Goal: Information Seeking & Learning: Learn about a topic

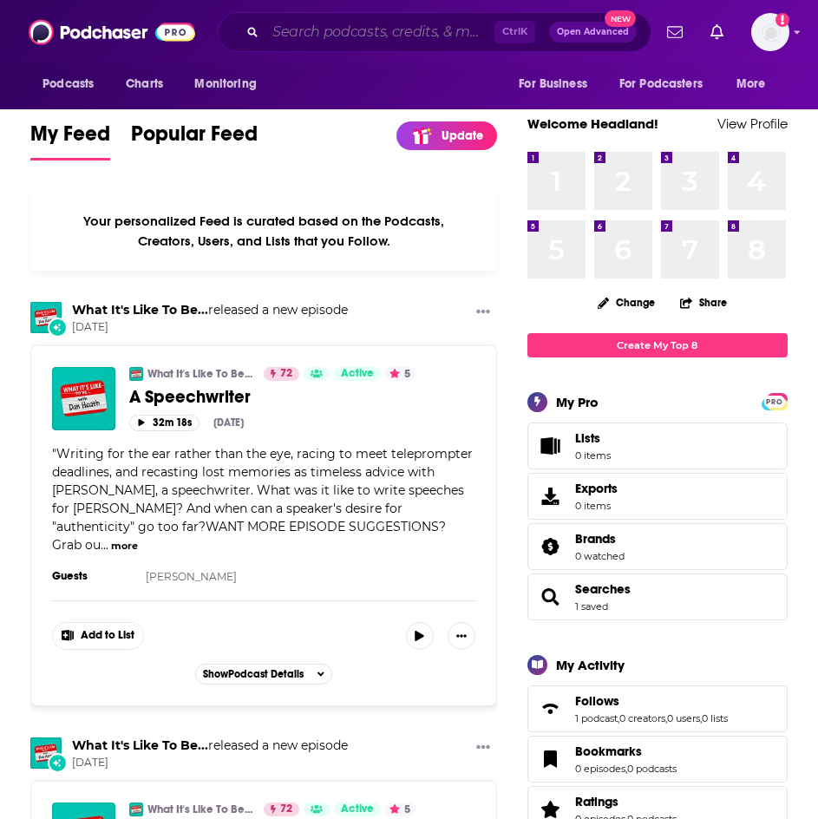
click at [384, 31] on input "Search podcasts, credits, & more..." at bounding box center [379, 32] width 229 height 28
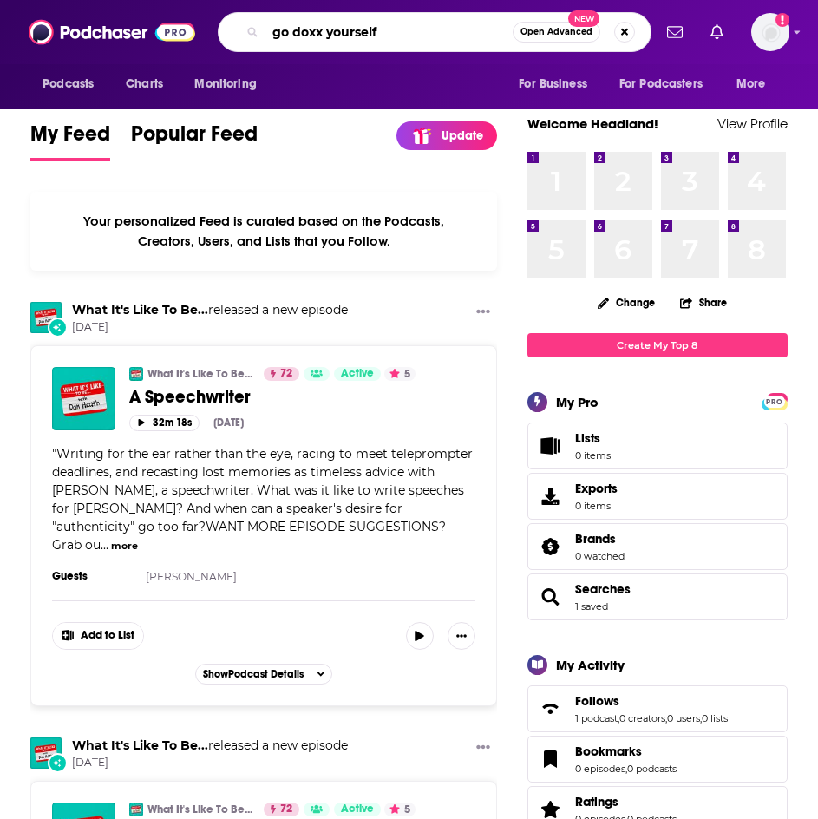
type input "go doxx yourself"
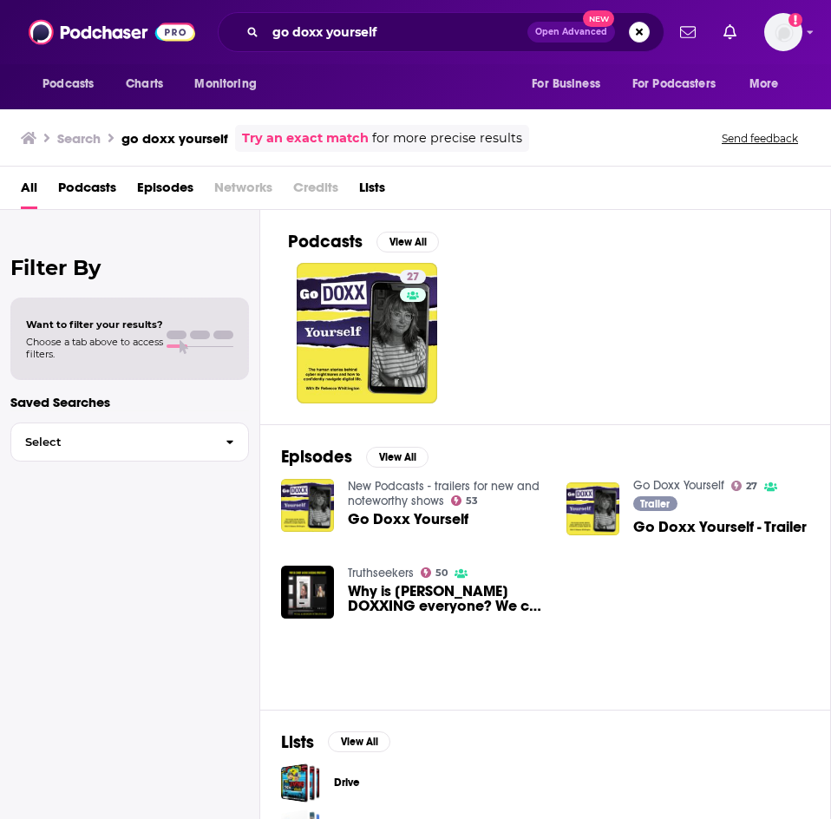
click at [407, 505] on span "Go Doxx Yourself" at bounding box center [408, 519] width 121 height 15
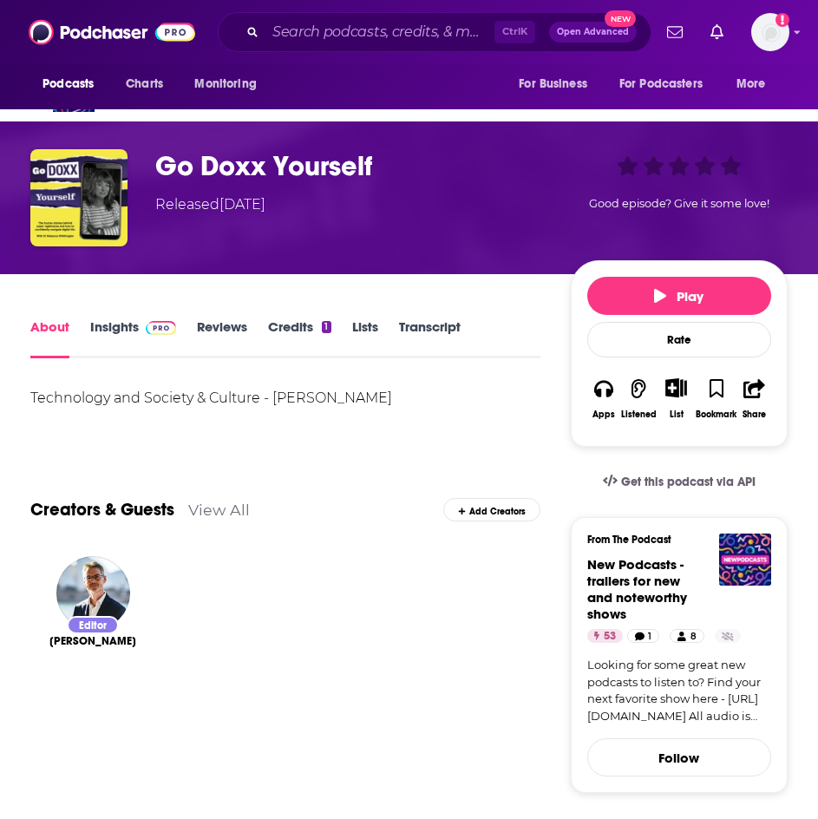
scroll to position [87, 0]
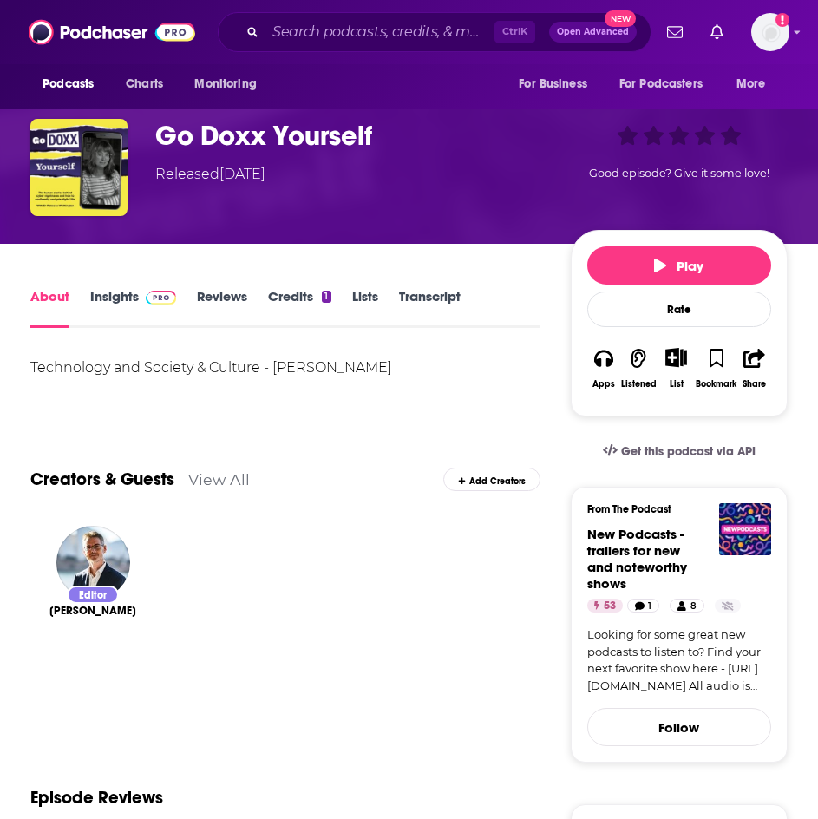
click at [117, 316] on link "Insights" at bounding box center [133, 308] width 86 height 40
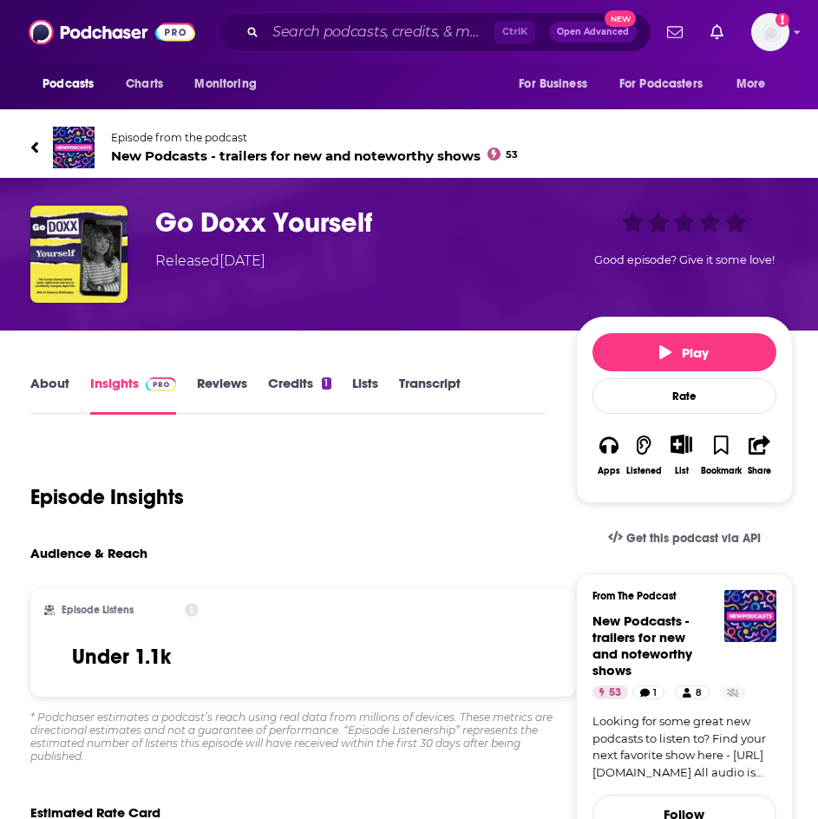
drag, startPoint x: 200, startPoint y: 377, endPoint x: 303, endPoint y: 389, distance: 103.1
click at [200, 377] on link "Reviews" at bounding box center [222, 395] width 50 height 40
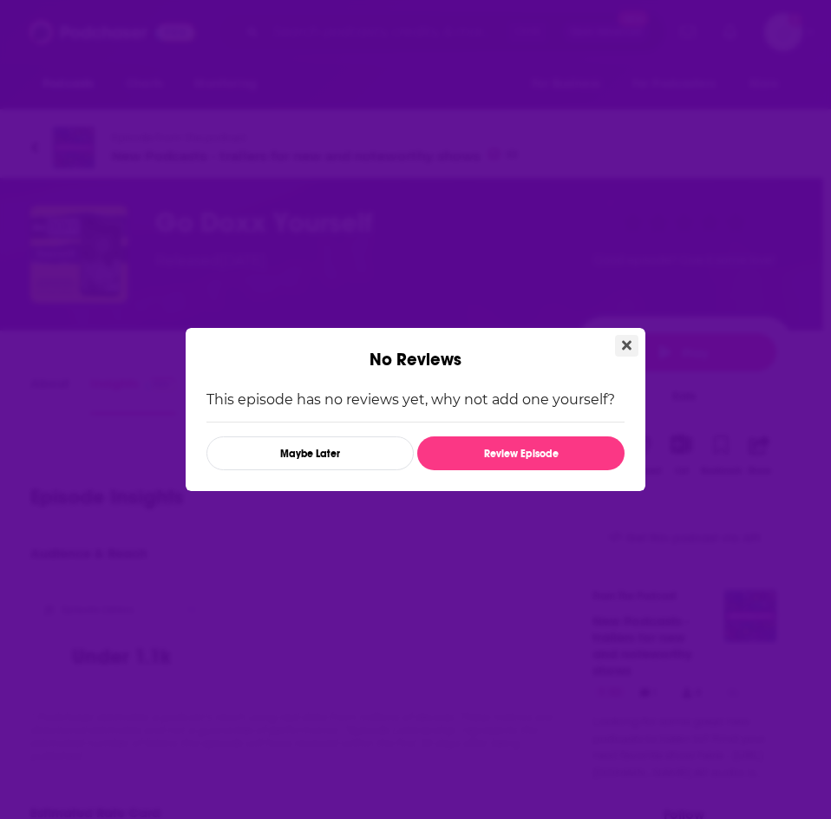
click at [633, 344] on button "Close" at bounding box center [626, 346] width 23 height 22
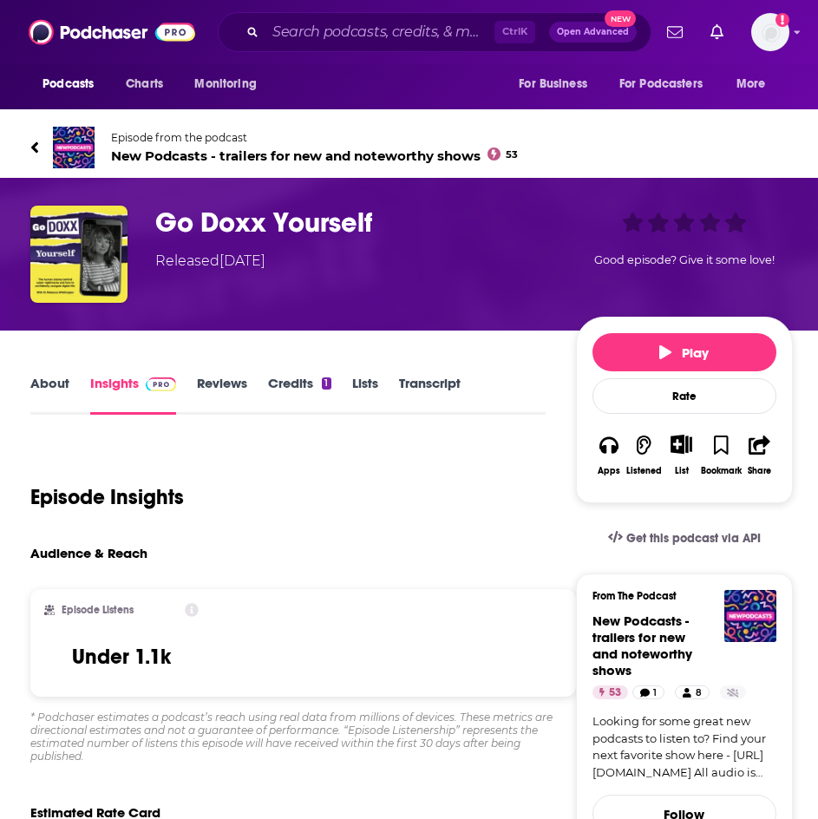
click at [422, 384] on link "Transcript" at bounding box center [430, 395] width 62 height 40
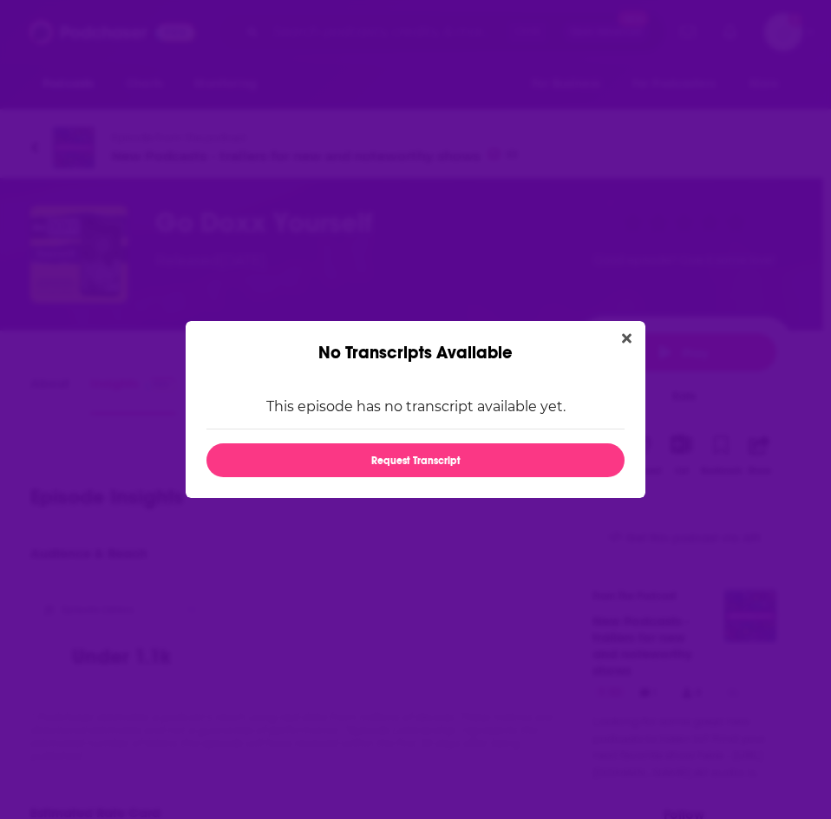
click at [369, 505] on div "No Transcripts Available This episode has no transcript available yet. Request …" at bounding box center [415, 409] width 831 height 819
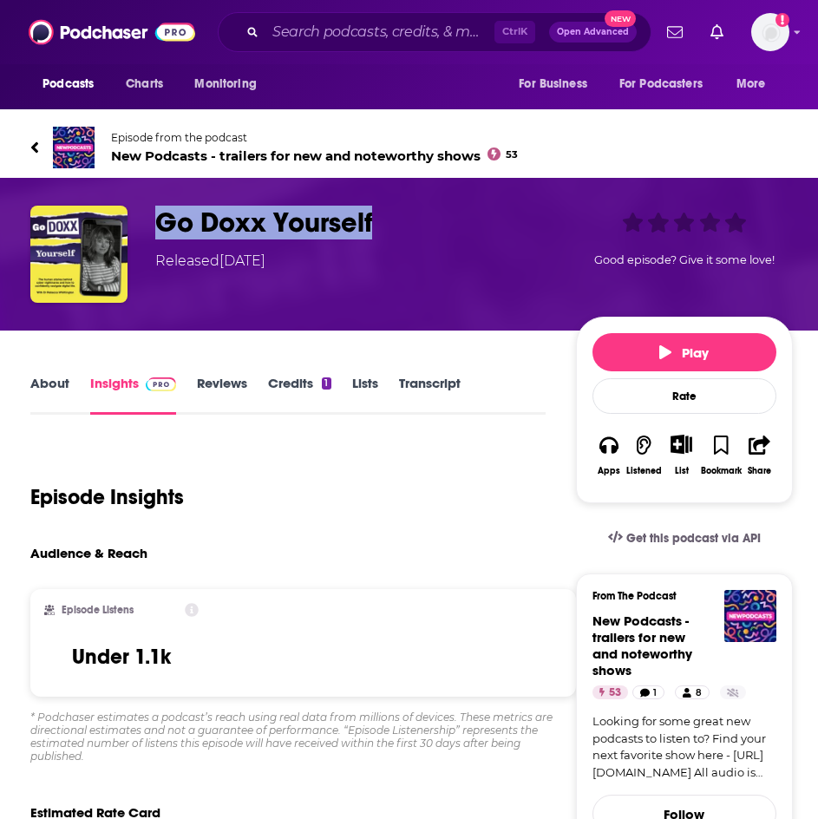
drag, startPoint x: 475, startPoint y: 232, endPoint x: 82, endPoint y: 207, distance: 394.7
click at [82, 207] on div "Go Doxx Yourself Released [DATE] Good episode? Give it some love!" at bounding box center [411, 254] width 763 height 97
copy div "Go Doxx Yourself"
